Goal: Task Accomplishment & Management: Manage account settings

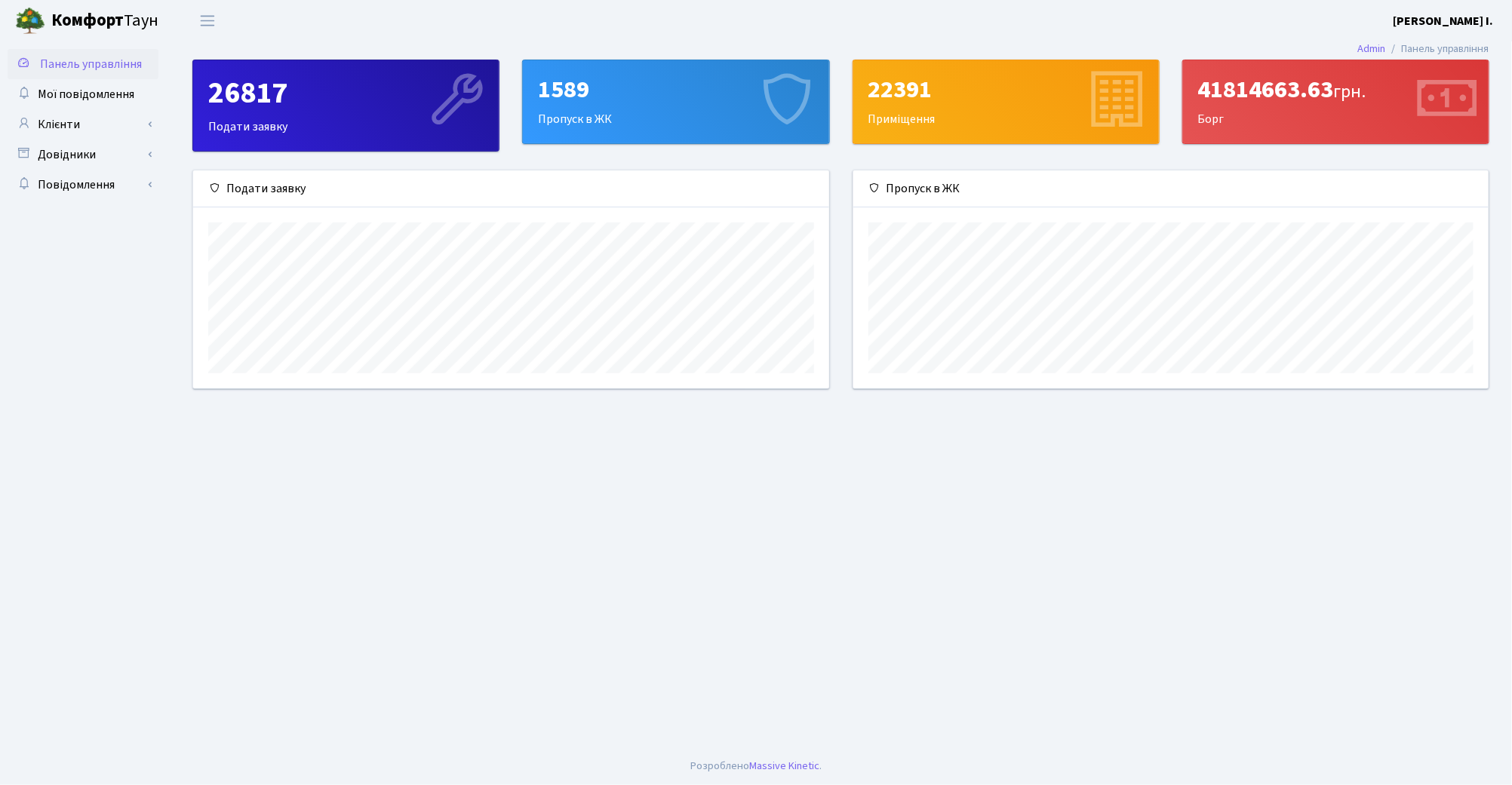
scroll to position [218, 636]
click at [92, 128] on link "Клієнти" at bounding box center [83, 124] width 151 height 31
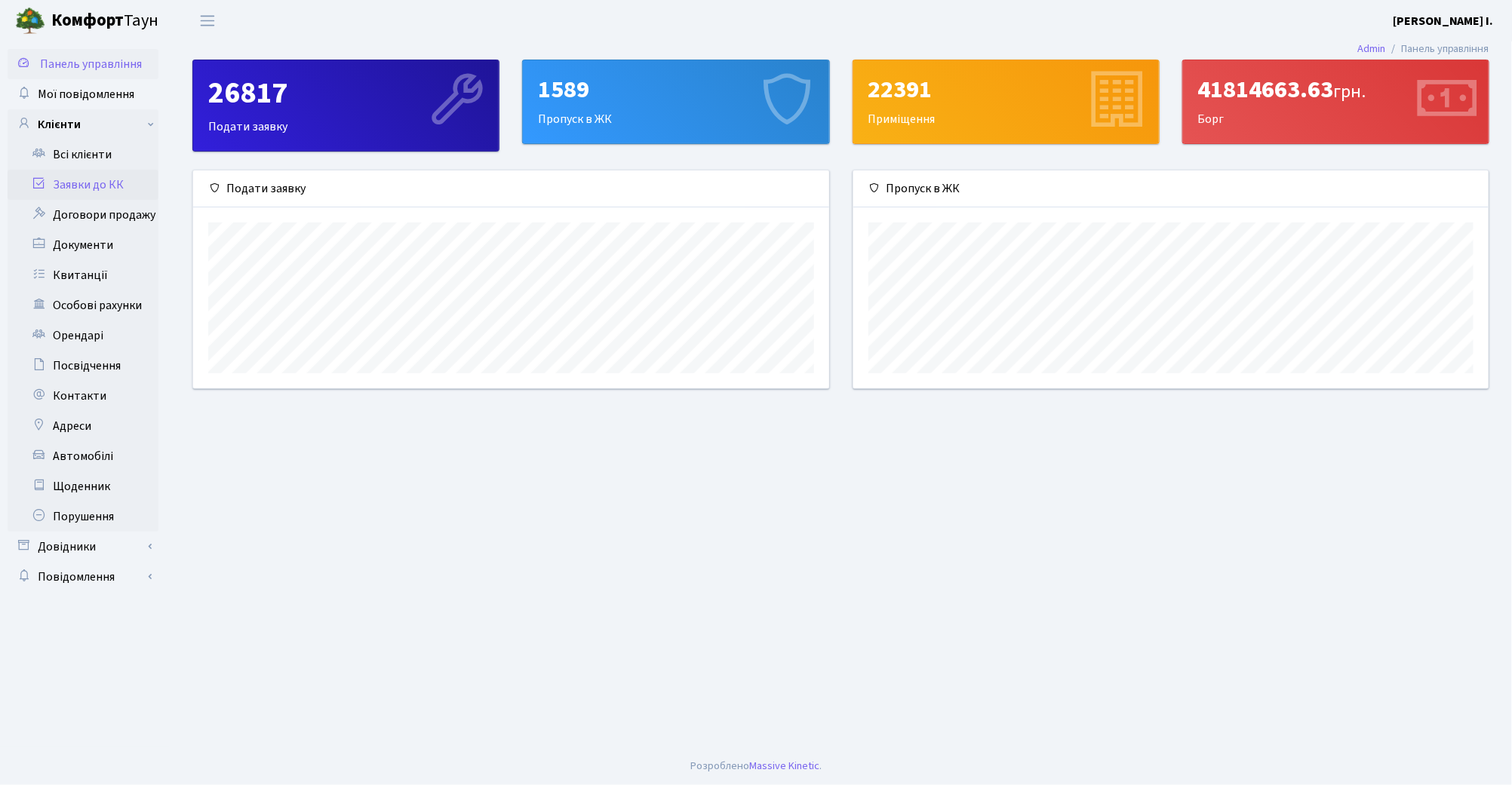
click at [108, 181] on link "Заявки до КК" at bounding box center [83, 185] width 151 height 31
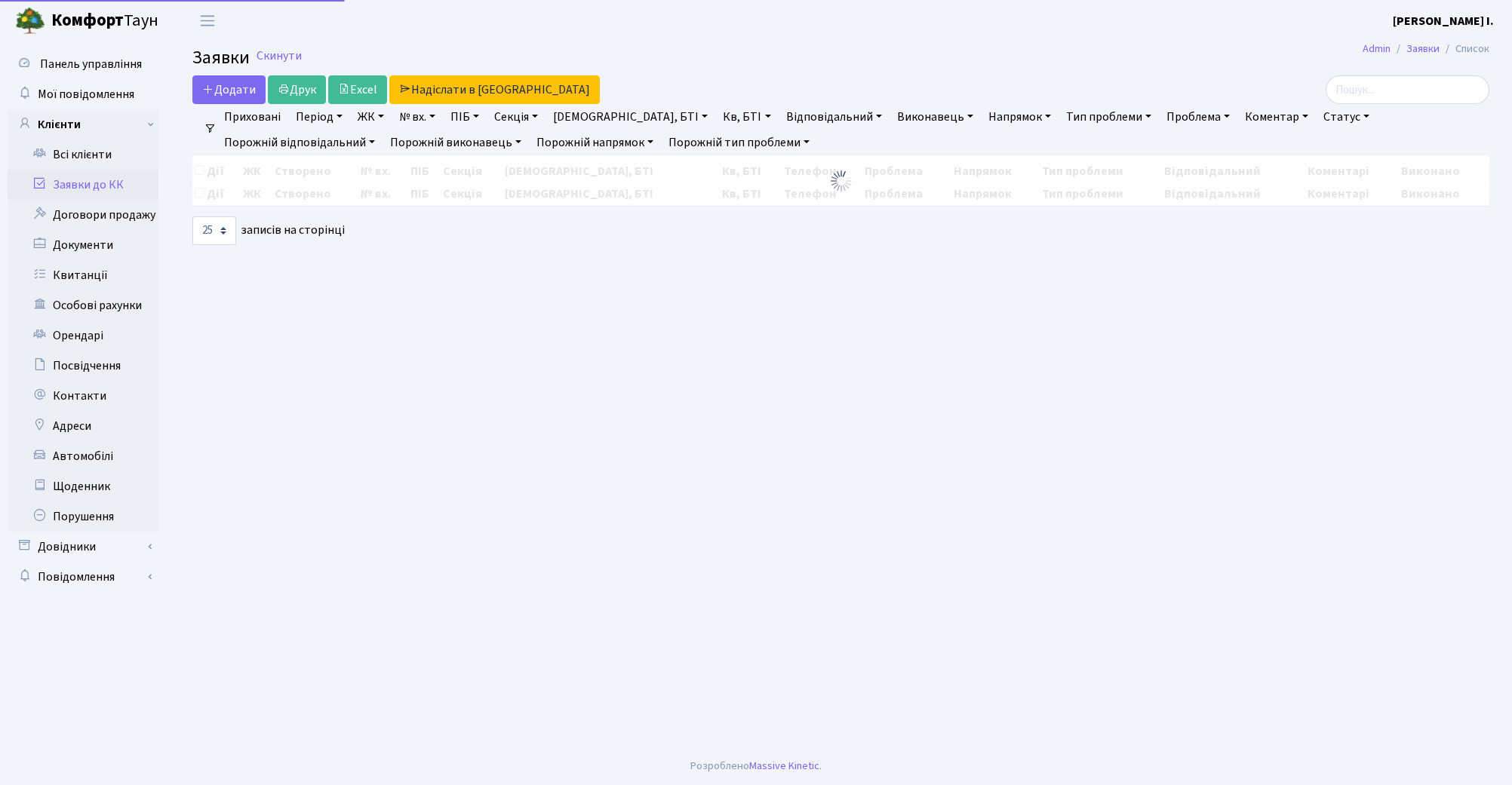
select select "25"
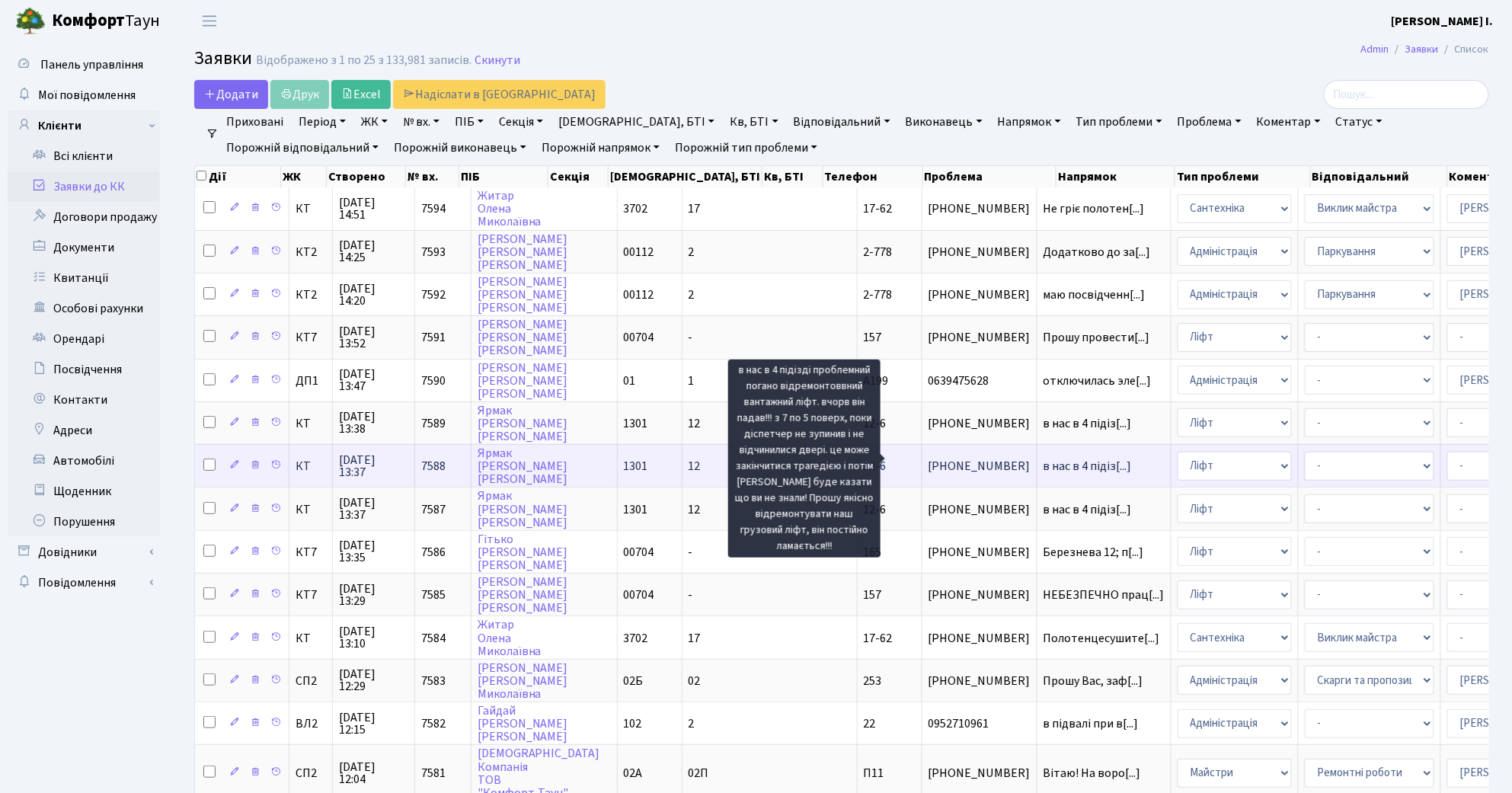
click at [1043, 458] on span "в нас в 4 підіз[...]" at bounding box center [1087, 467] width 89 height 17
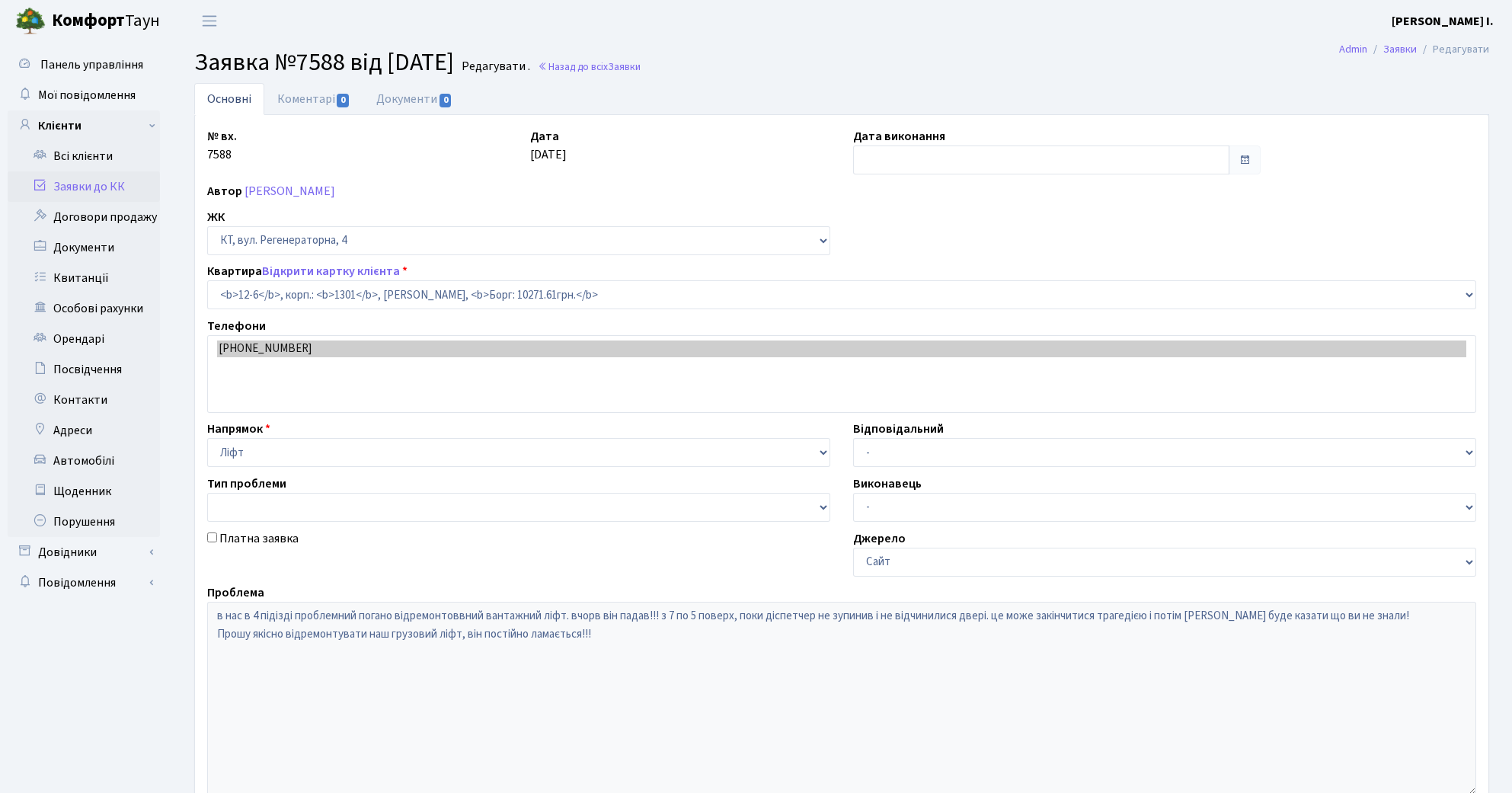
select select "7113"
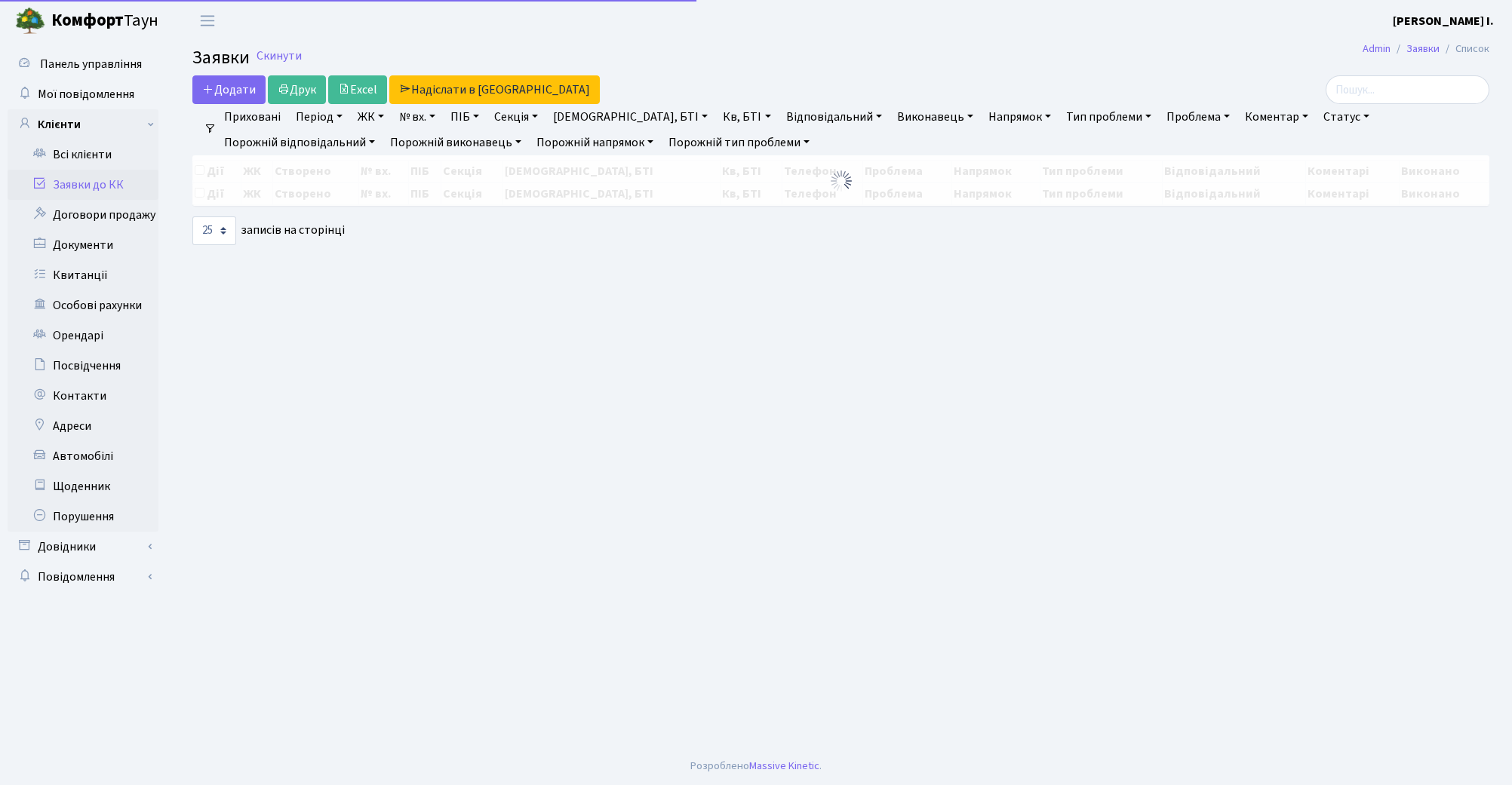
select select "25"
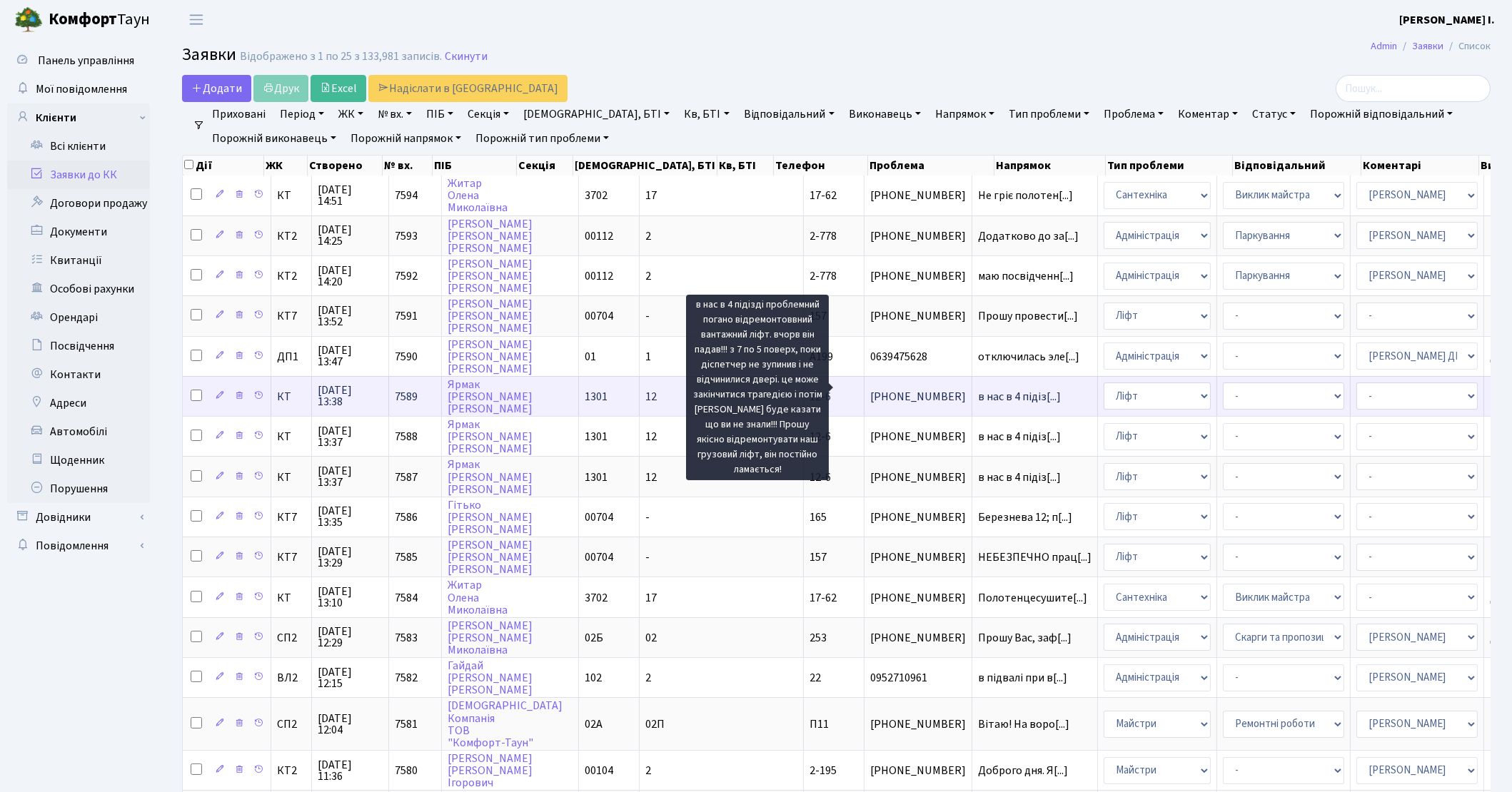
click at [978, 389] on span "в нас в 4 підіз[...]" at bounding box center [1019, 397] width 83 height 16
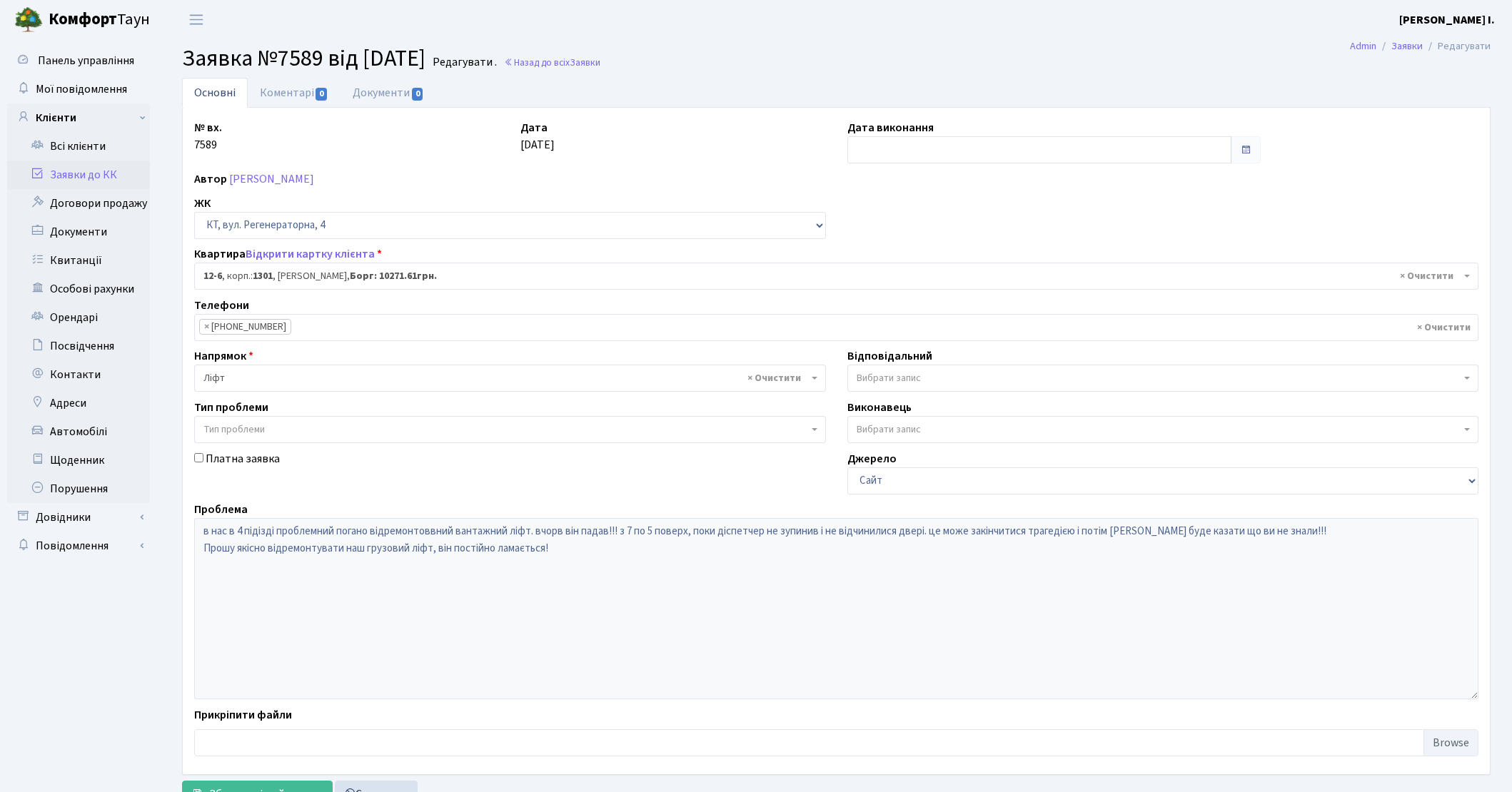
select select "7113"
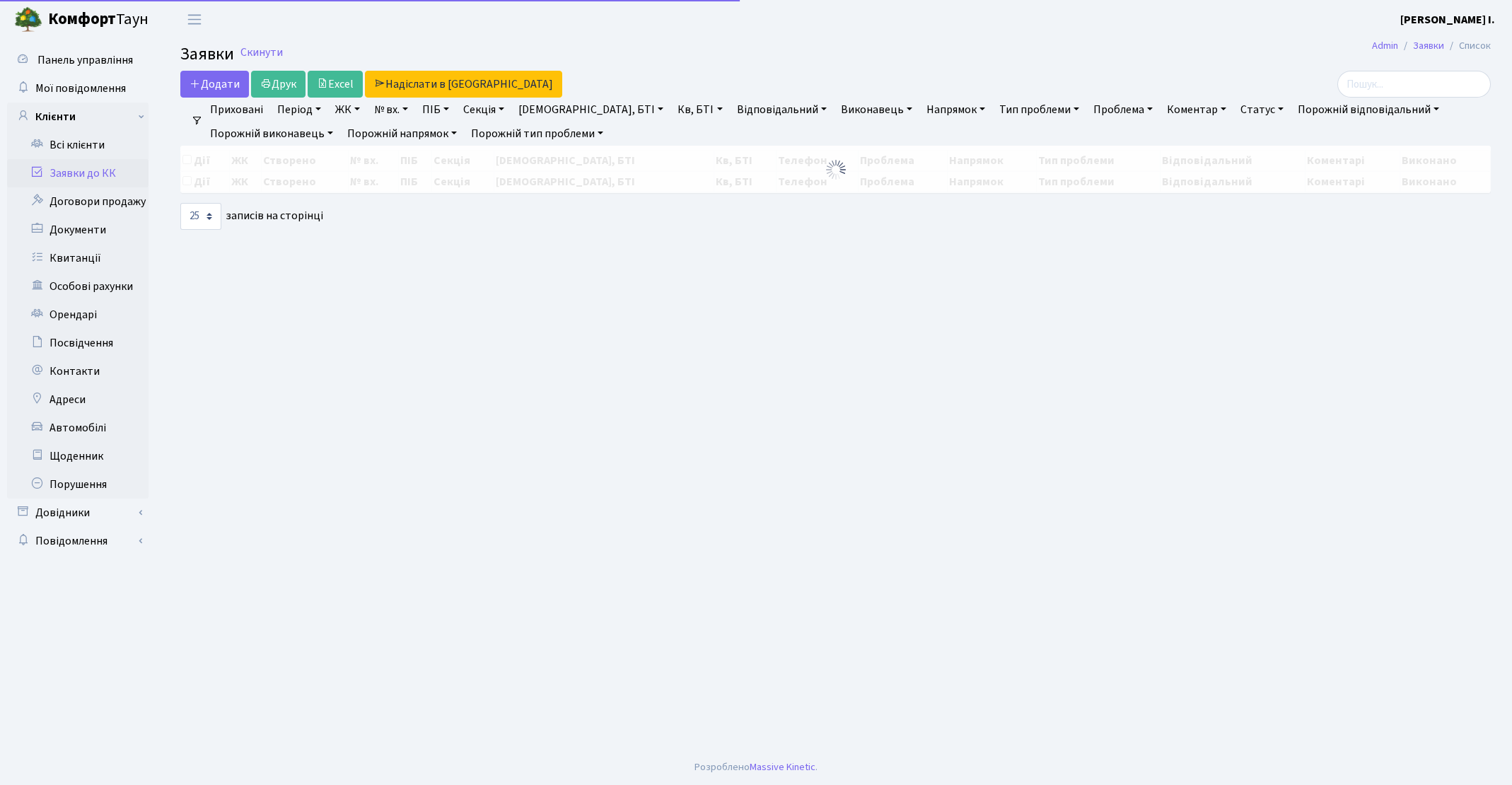
select select "25"
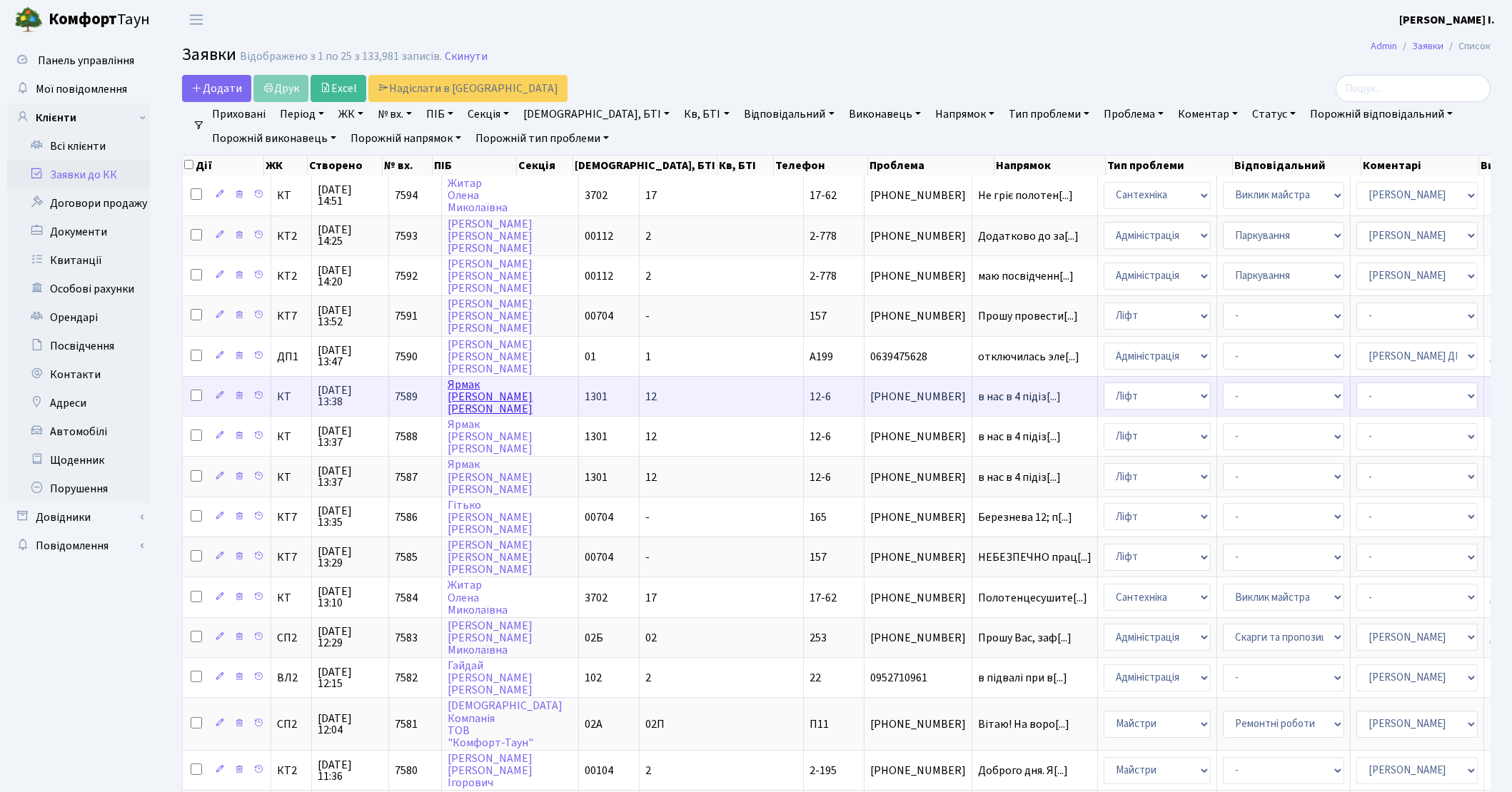
click at [483, 392] on link "Ярмак Ярослав Анатолійович" at bounding box center [490, 397] width 85 height 40
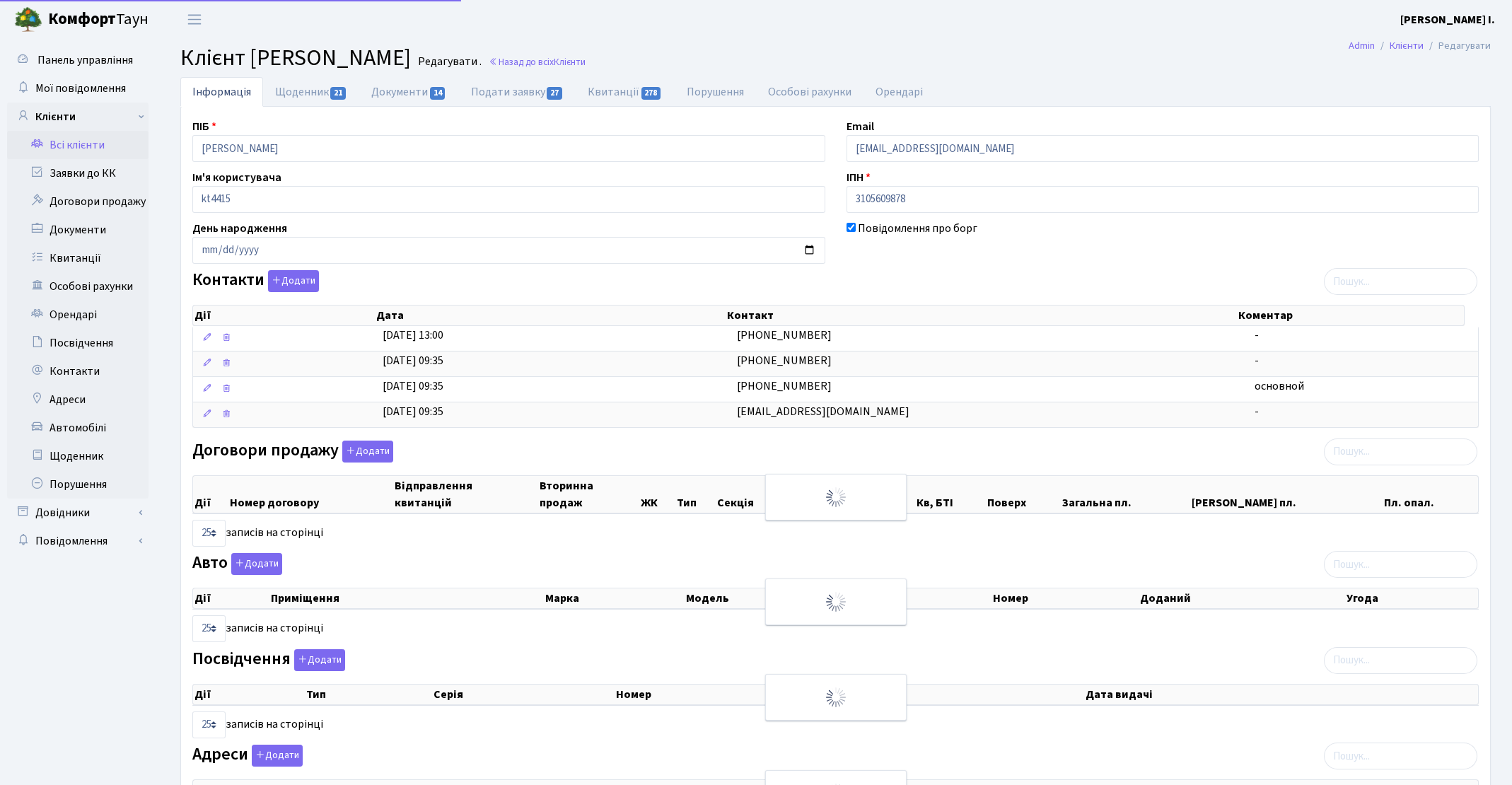
select select "25"
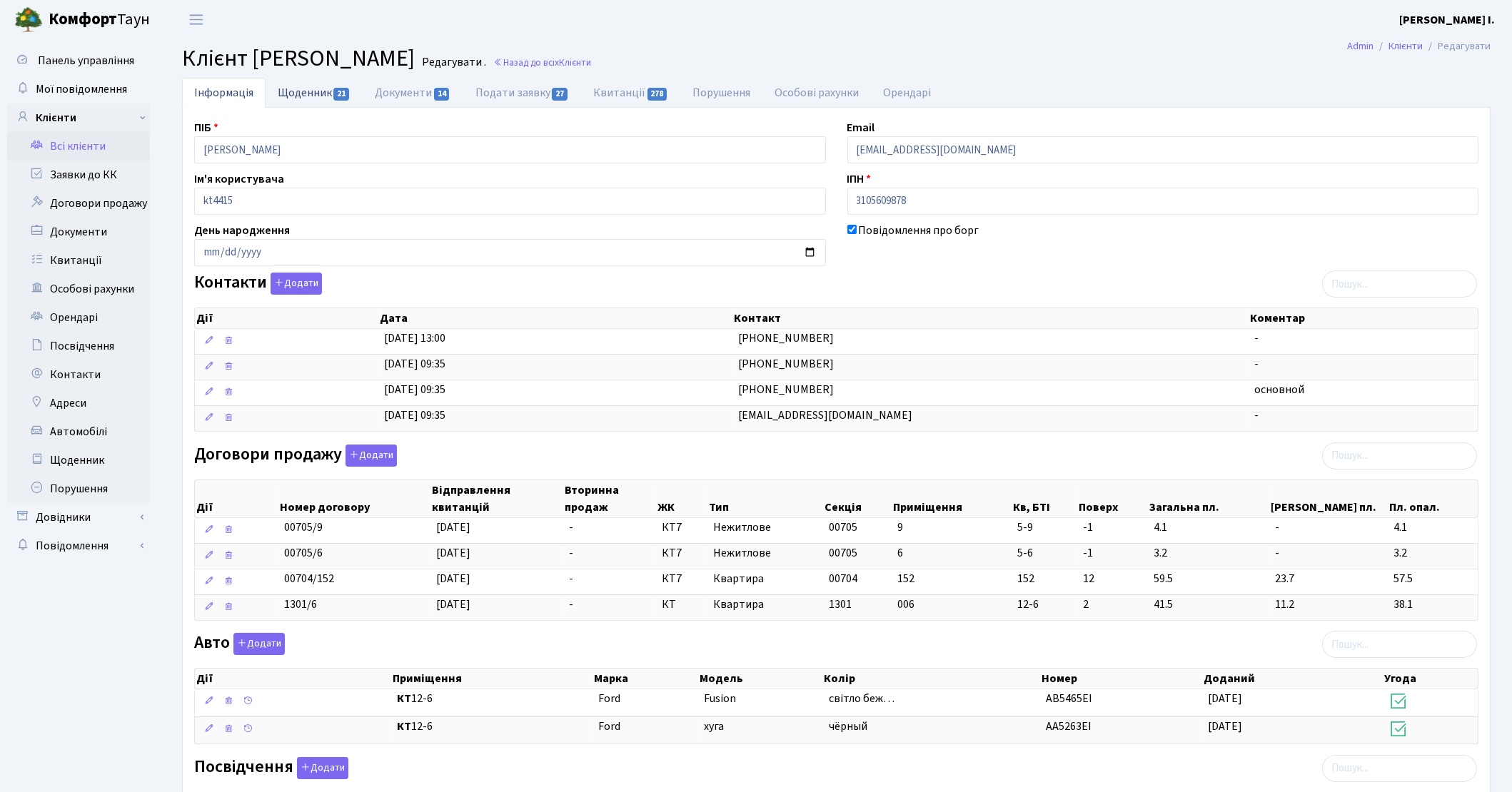
click at [306, 92] on link "Щоденник 21" at bounding box center [314, 92] width 97 height 29
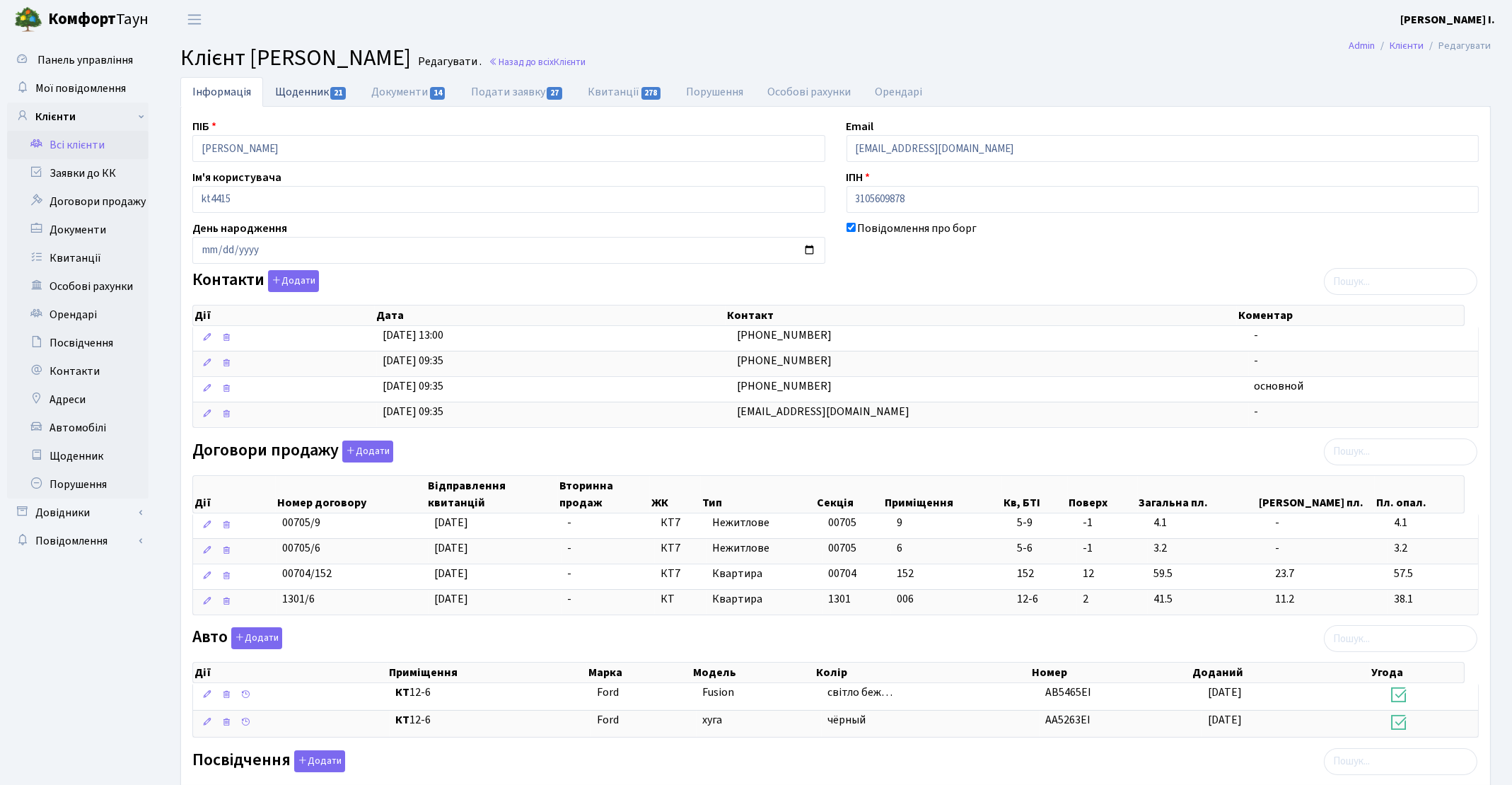
select select "25"
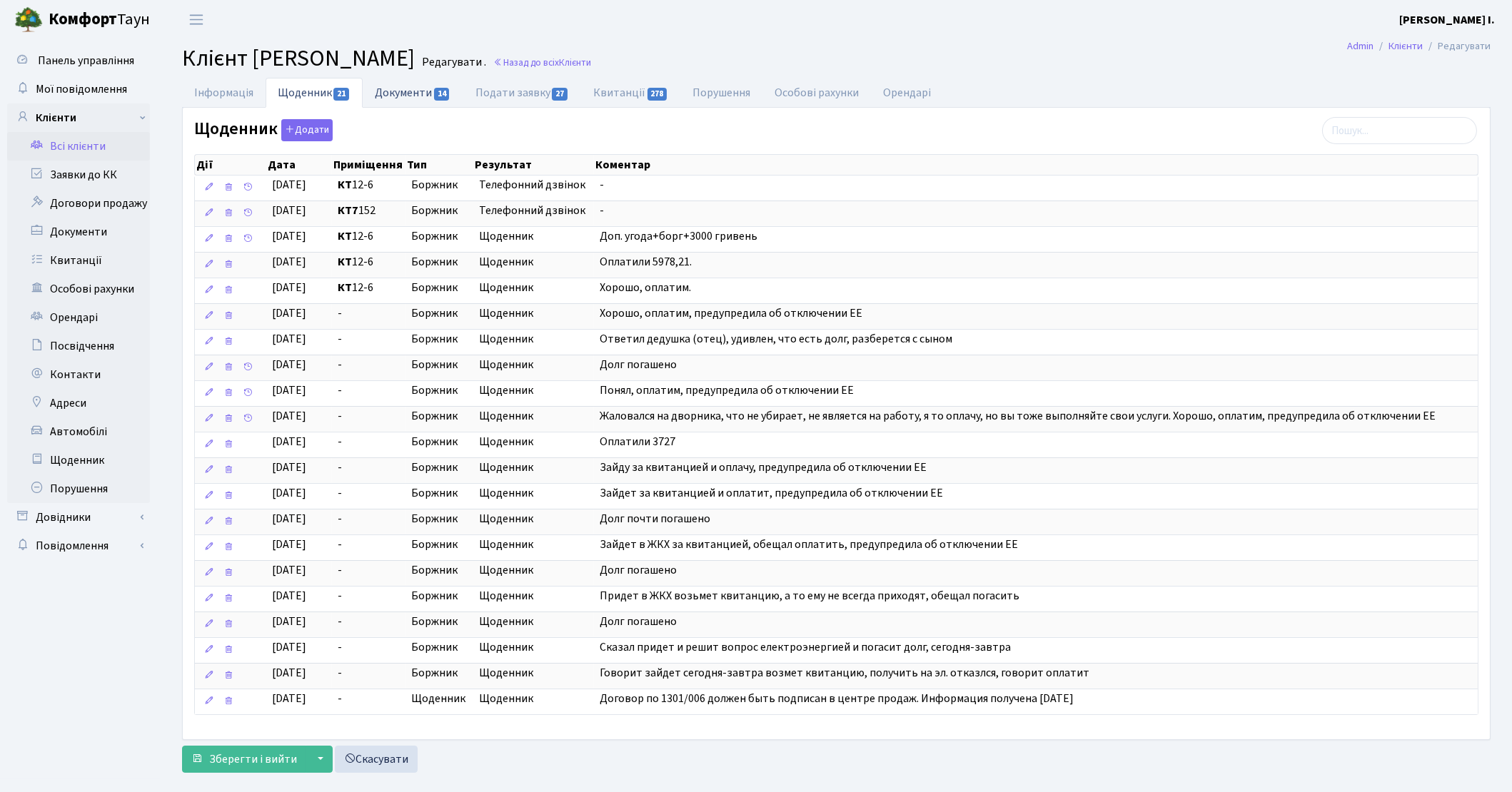
click at [405, 95] on link "Документи 14" at bounding box center [413, 92] width 100 height 29
select select "25"
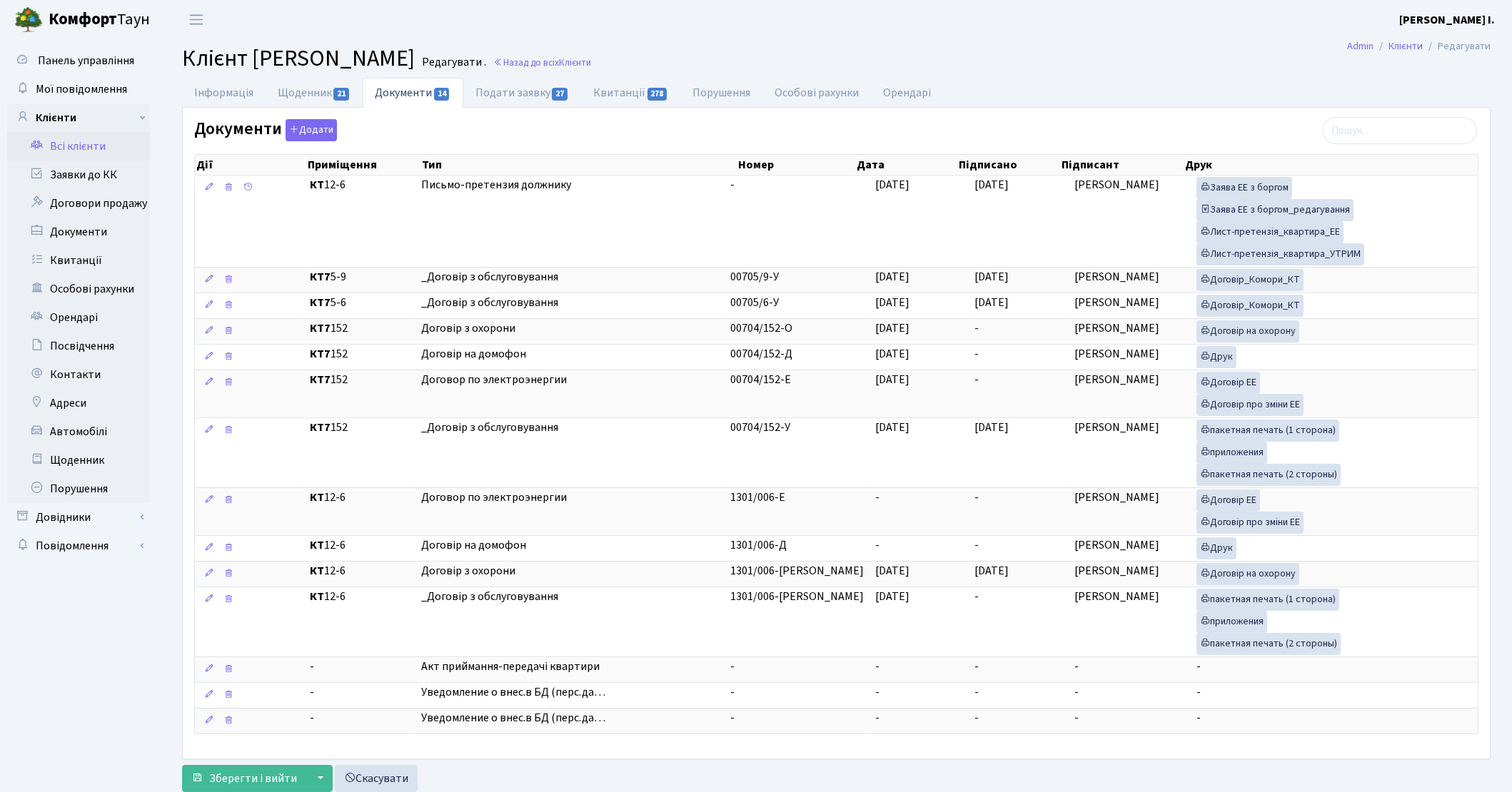
click at [77, 145] on link "Всі клієнти" at bounding box center [79, 147] width 143 height 29
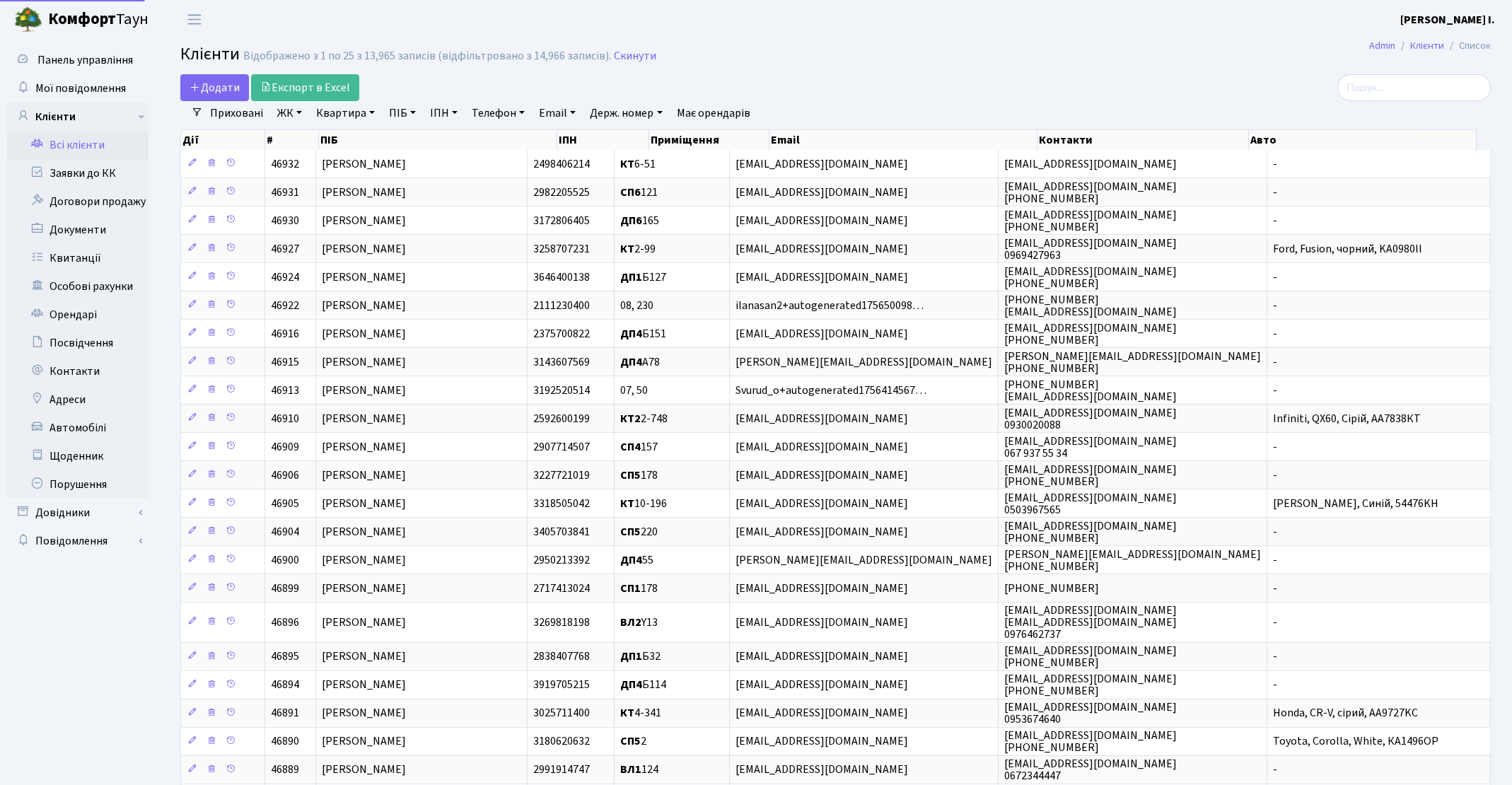
select select "25"
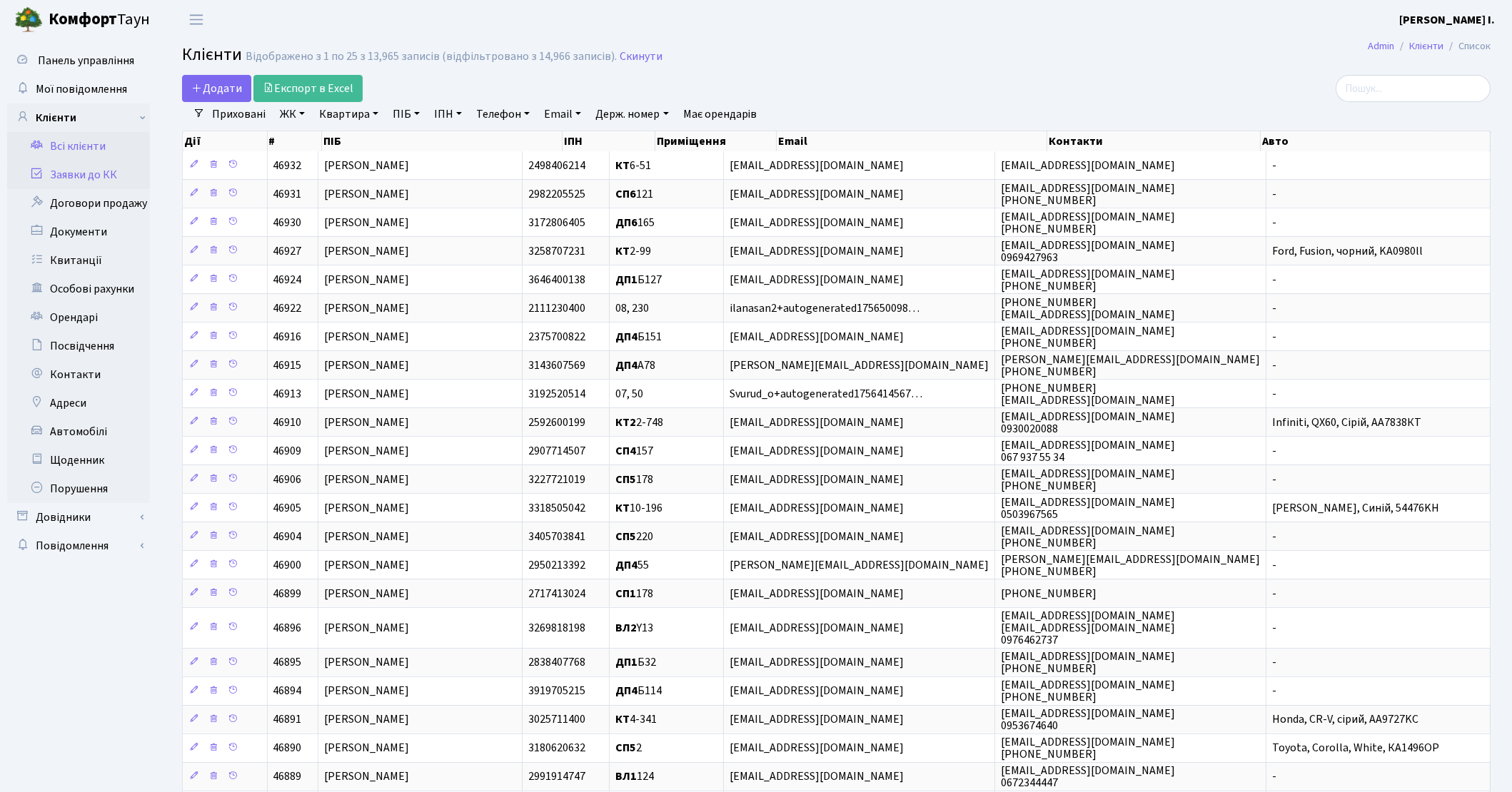
click at [102, 176] on link "Заявки до КК" at bounding box center [79, 175] width 143 height 29
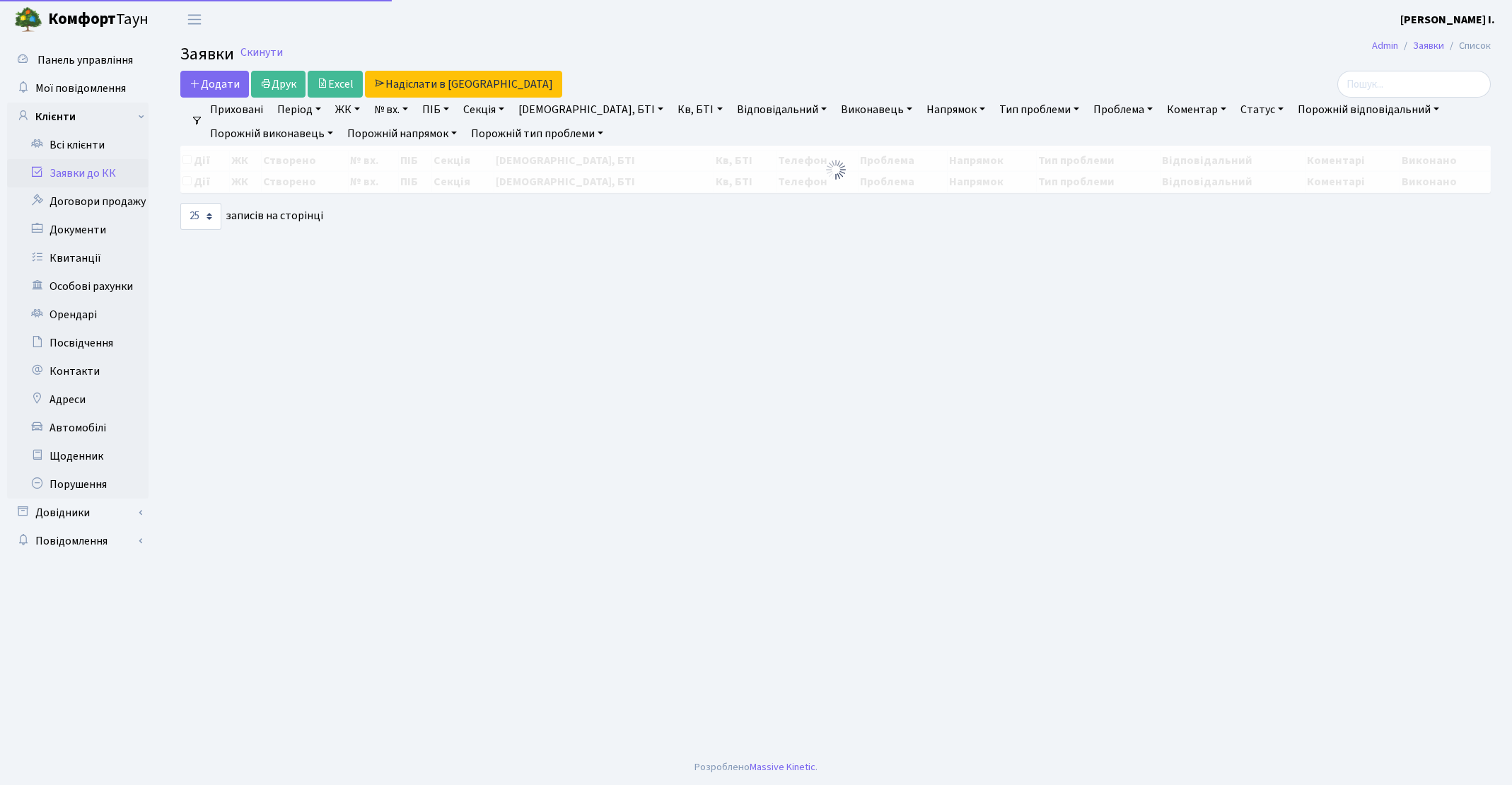
select select "25"
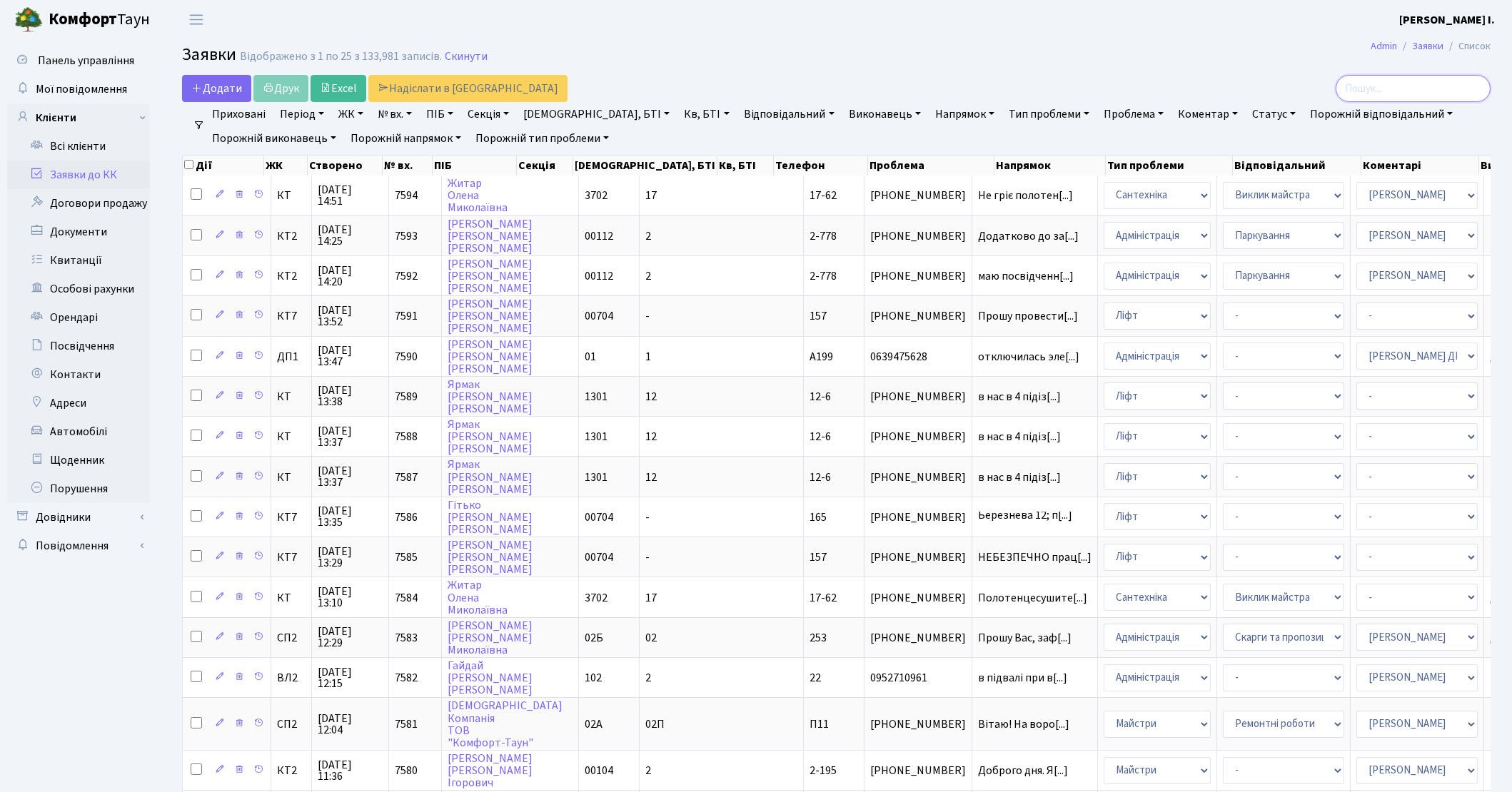
click at [1405, 87] on input "search" at bounding box center [1413, 89] width 155 height 27
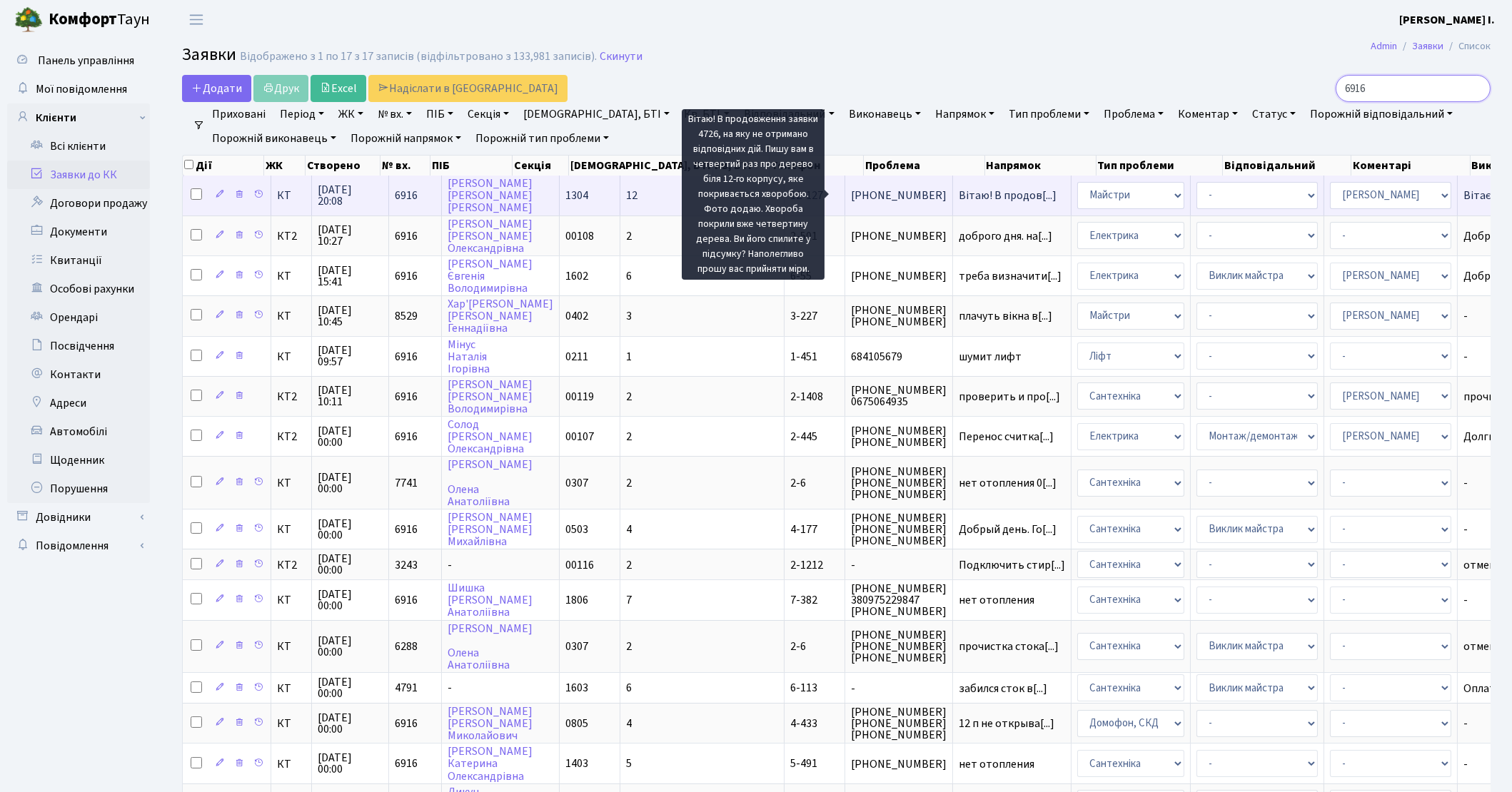
type input "6916"
click at [958, 195] on span "Вітаю! В продов[...]" at bounding box center [1007, 196] width 98 height 16
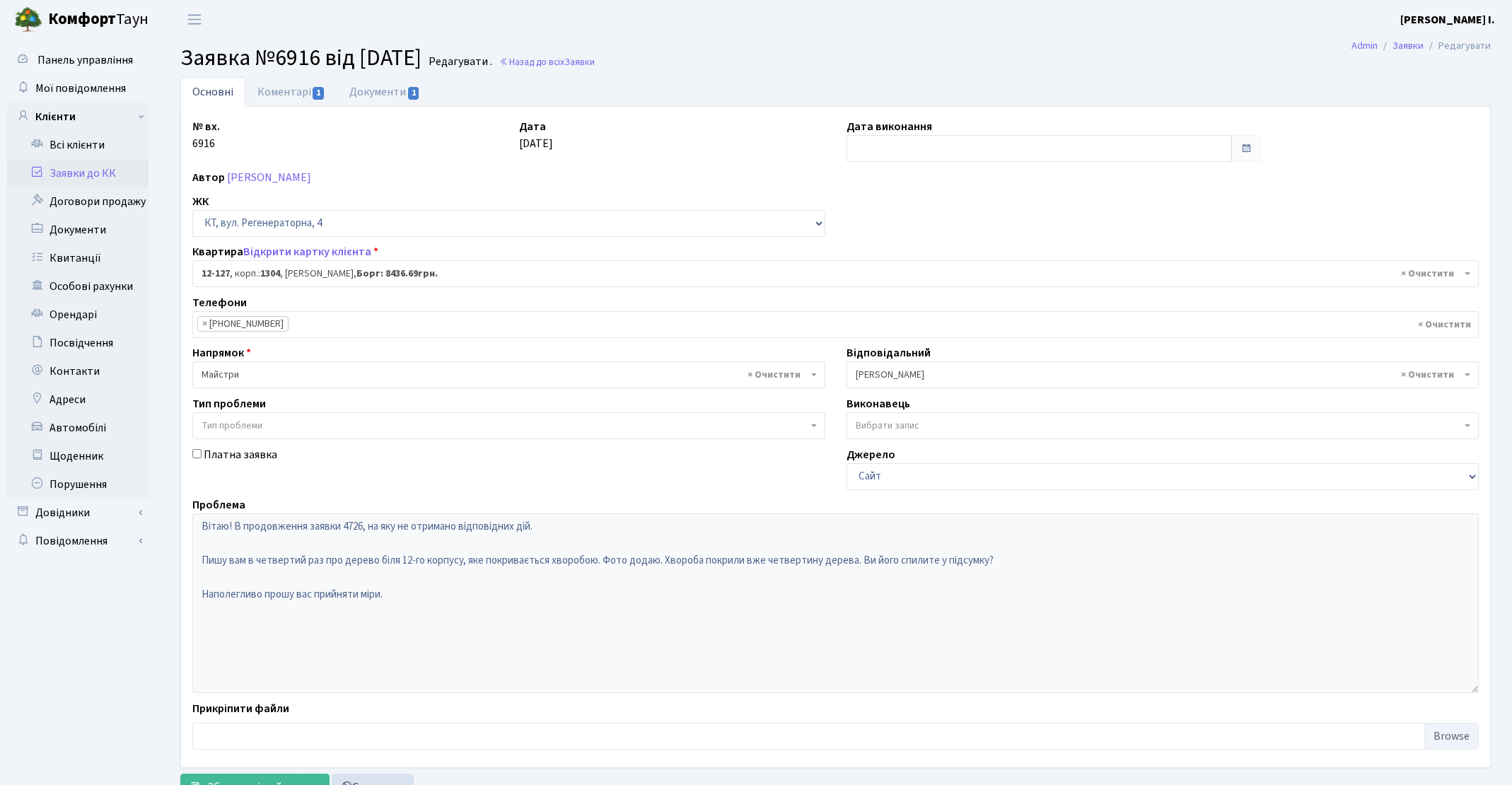
select select "7234"
click at [377, 92] on link "Документи 1" at bounding box center [384, 92] width 94 height 29
select select "25"
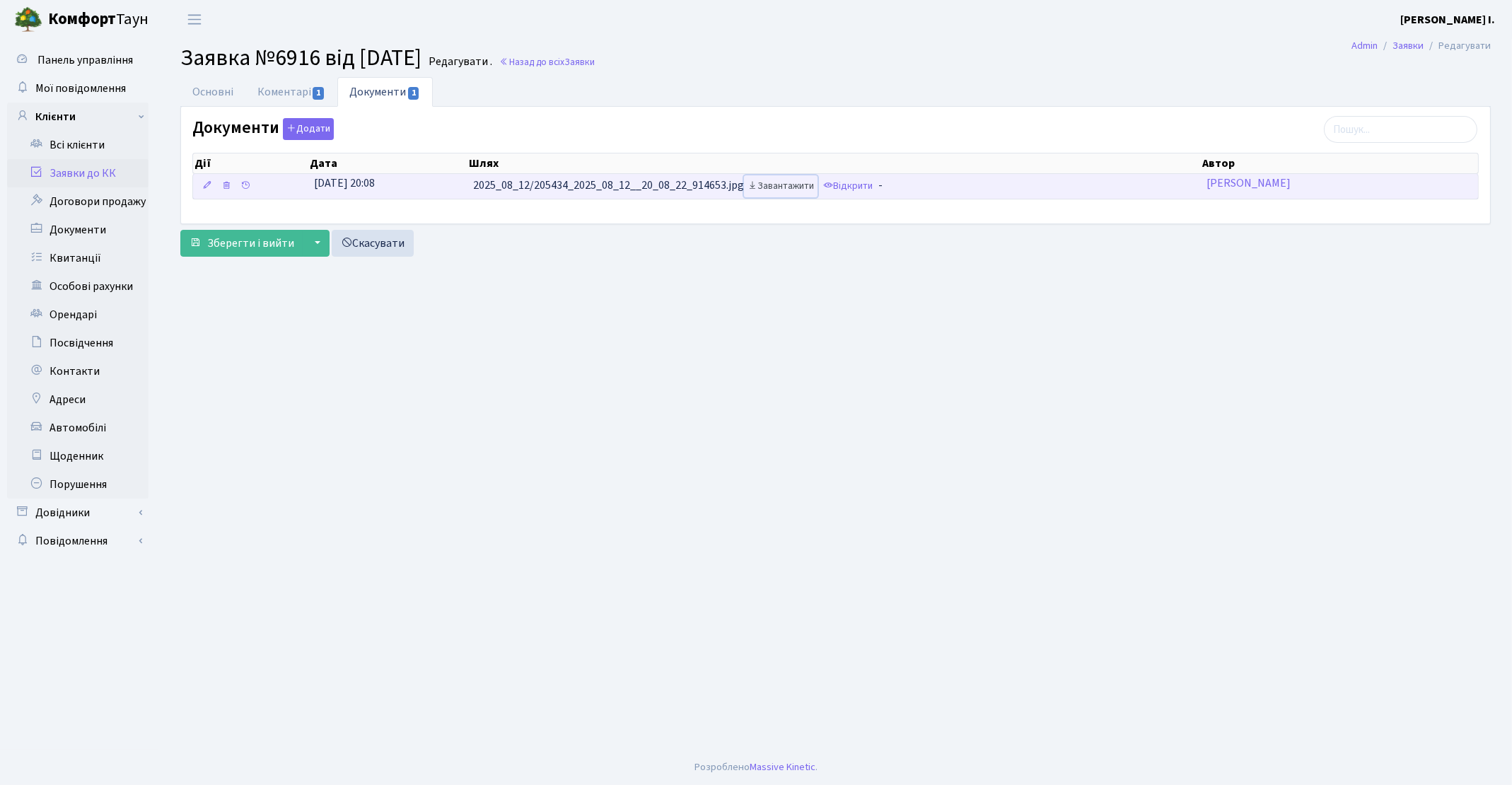
click at [775, 185] on link "Завантажити" at bounding box center [780, 186] width 74 height 22
